Goal: Information Seeking & Learning: Check status

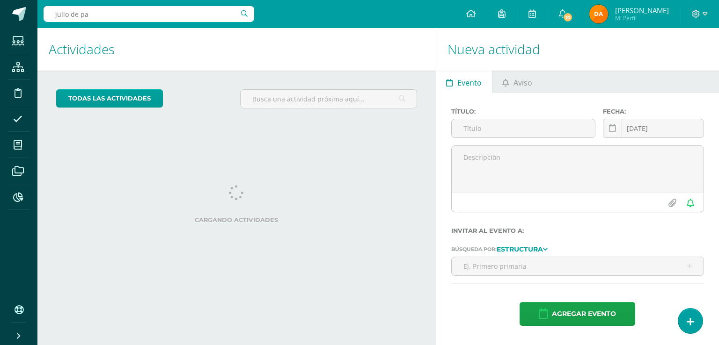
type input "julio de paz"
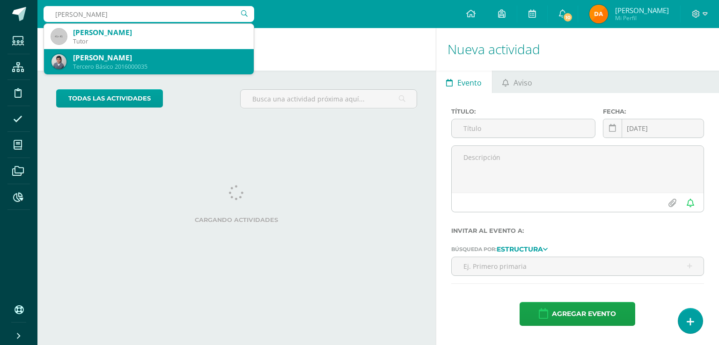
click at [185, 53] on div "[PERSON_NAME]" at bounding box center [159, 58] width 173 height 10
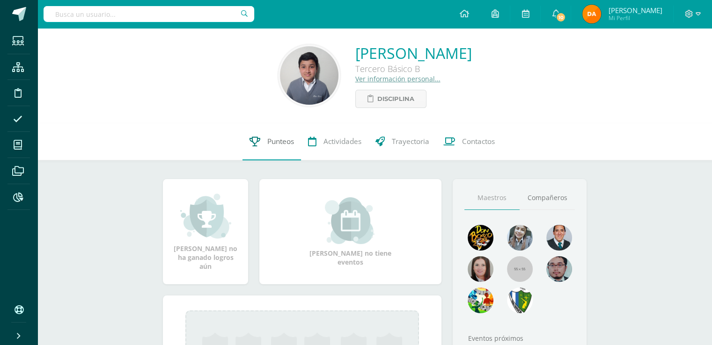
click at [292, 146] on span "Punteos" at bounding box center [280, 142] width 27 height 10
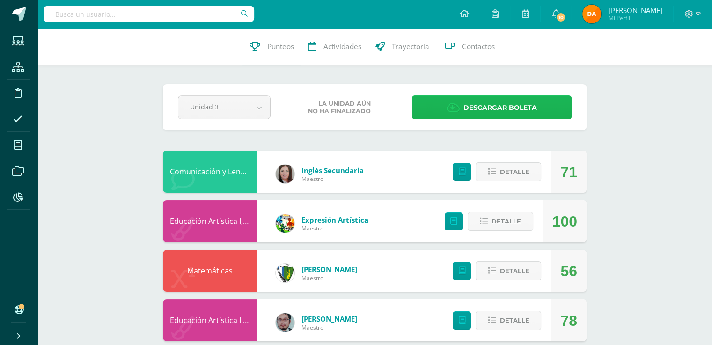
click at [539, 112] on link "Descargar boleta" at bounding box center [492, 107] width 160 height 24
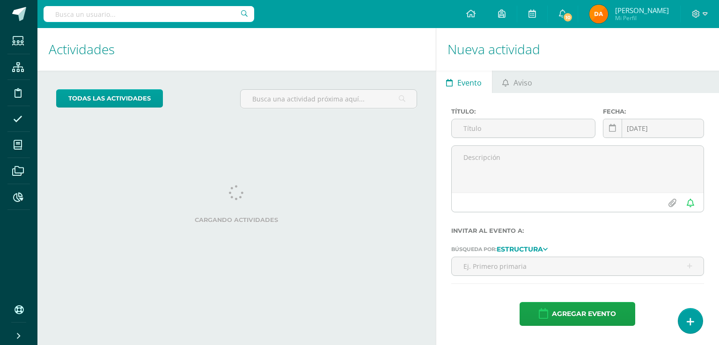
click at [153, 15] on input "text" at bounding box center [149, 14] width 211 height 16
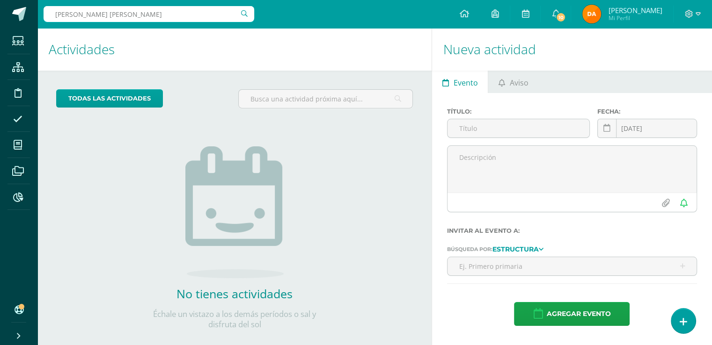
type input "dieguez estrada"
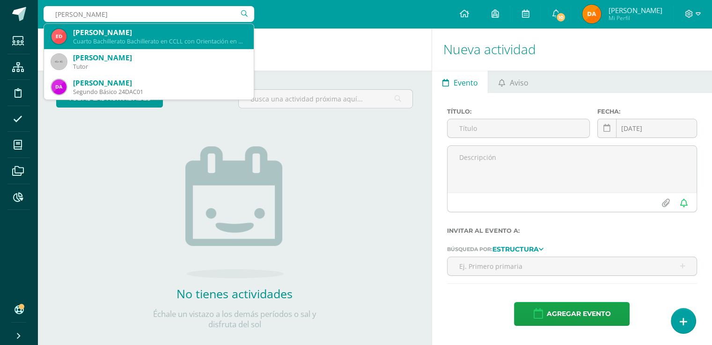
click at [186, 40] on div "Cuarto Bachillerato Bachillerato en CCLL con Orientación en Diseño Gráfico 22ED…" at bounding box center [159, 41] width 173 height 8
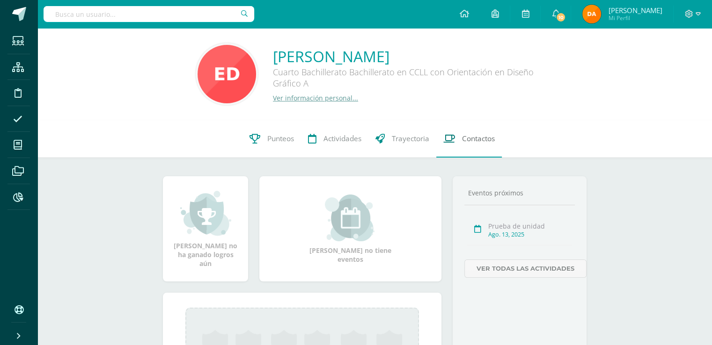
click at [488, 141] on span "Contactos" at bounding box center [478, 139] width 33 height 10
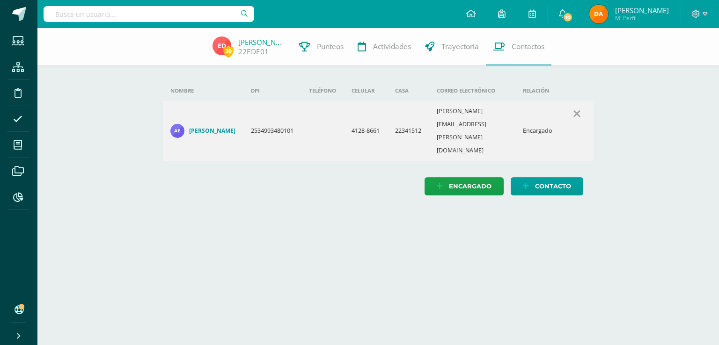
click at [88, 15] on input "text" at bounding box center [149, 14] width 211 height 16
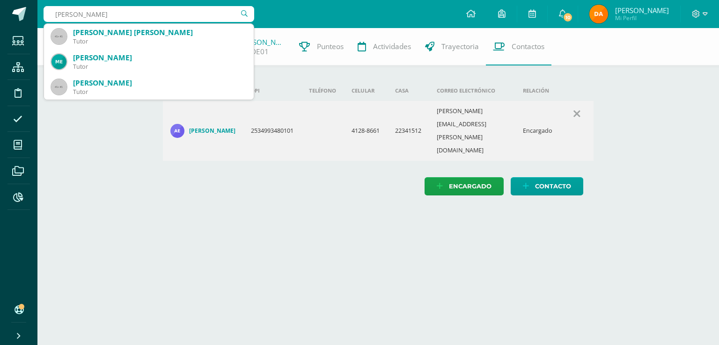
click at [67, 15] on input "dylan arreola" at bounding box center [149, 14] width 211 height 16
type input "dylán arreola"
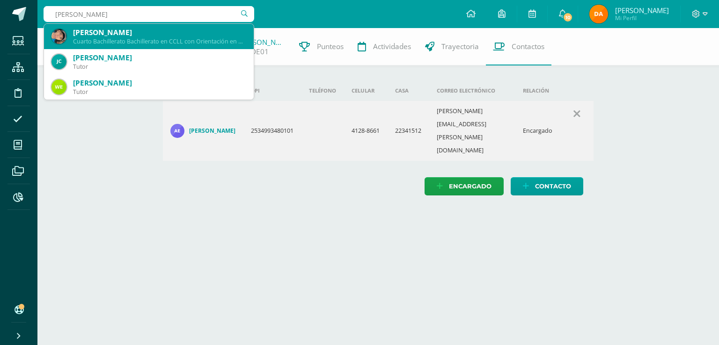
click at [99, 37] on div "Cuarto Bachillerato Bachillerato en CCLL con Orientación en Diseño Gráfico 2016…" at bounding box center [159, 41] width 173 height 8
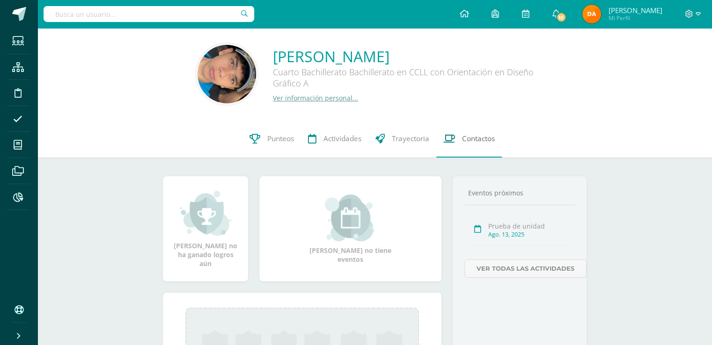
click at [454, 145] on link "Contactos" at bounding box center [468, 138] width 65 height 37
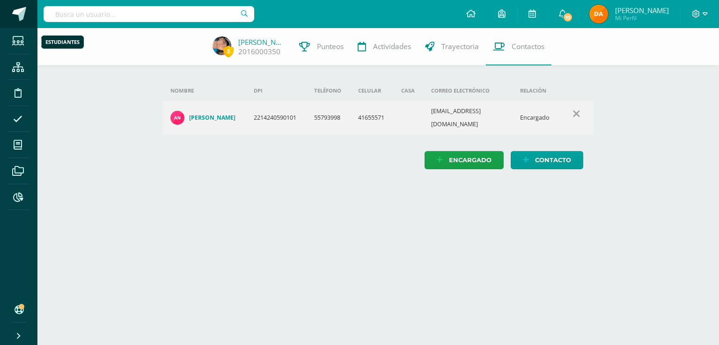
click at [20, 28] on link at bounding box center [18, 14] width 37 height 28
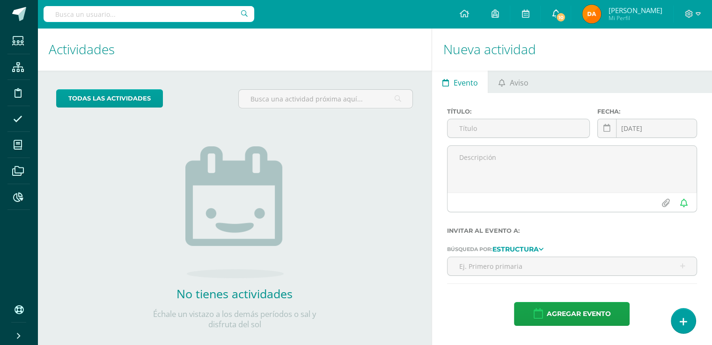
click at [570, 25] on link "10" at bounding box center [555, 14] width 30 height 28
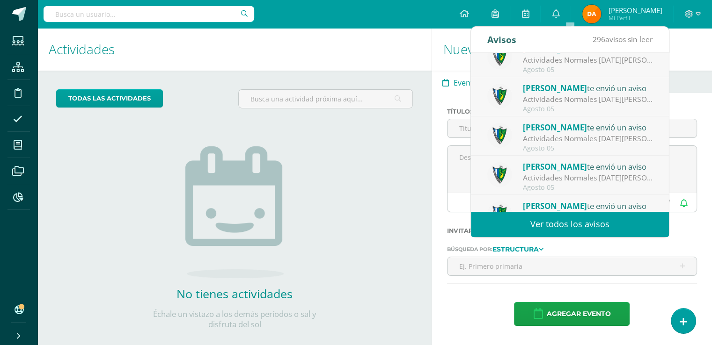
scroll to position [155, 0]
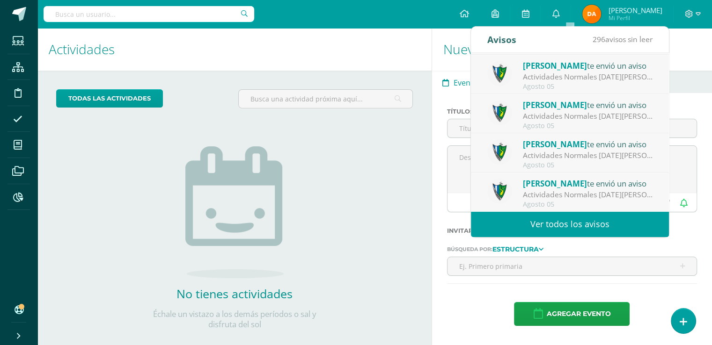
click at [369, 187] on div "todas las Actividades No tienes actividades Échale un vistazo a los demás perío…" at bounding box center [234, 215] width 394 height 289
